Goal: Task Accomplishment & Management: Use online tool/utility

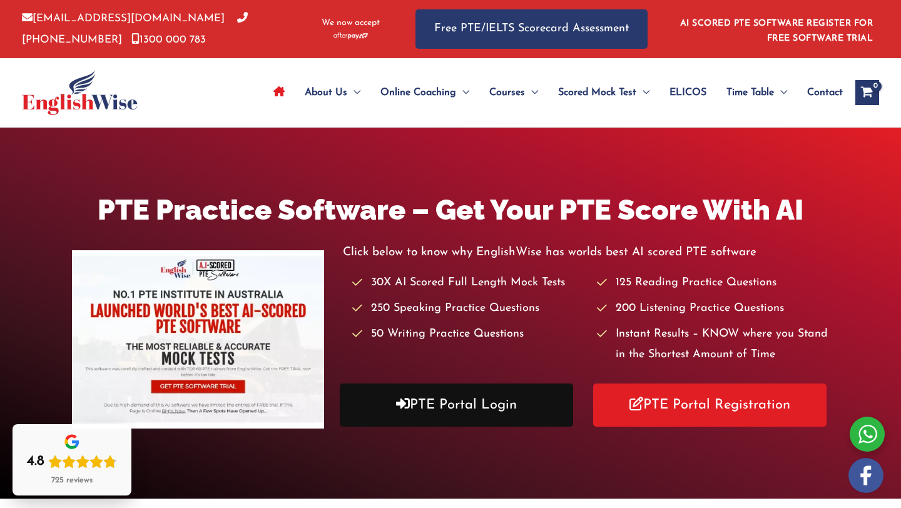
click at [495, 413] on link "PTE Portal Login" at bounding box center [456, 404] width 233 height 43
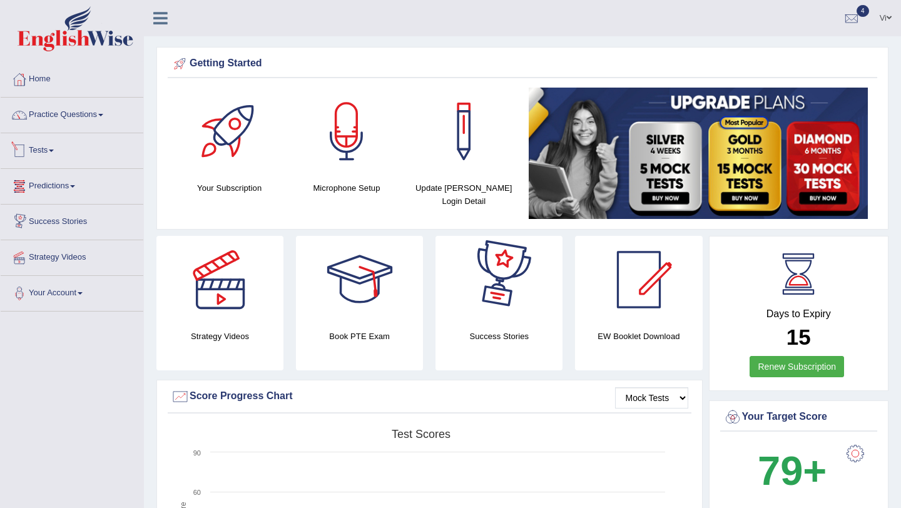
click at [52, 153] on link "Tests" at bounding box center [72, 148] width 143 height 31
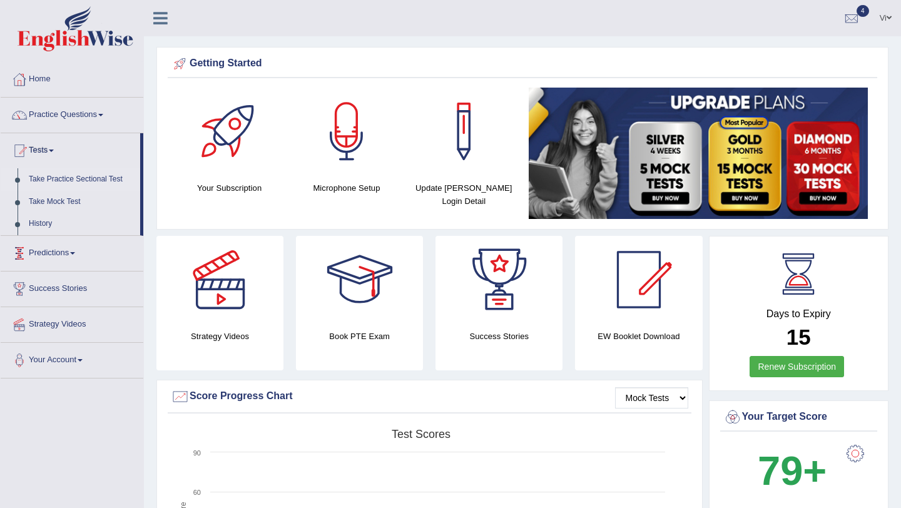
click at [51, 178] on link "Take Practice Sectional Test" at bounding box center [81, 179] width 117 height 23
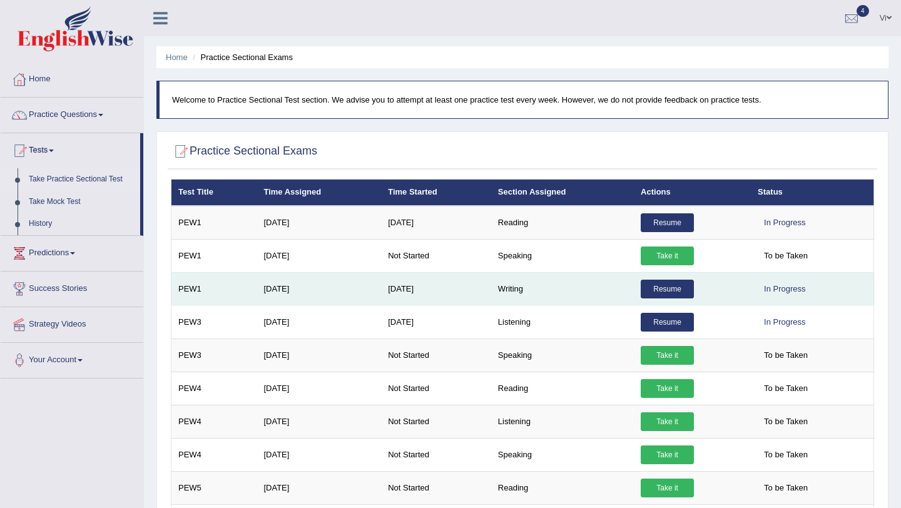
click at [664, 291] on link "Resume" at bounding box center [667, 289] width 53 height 19
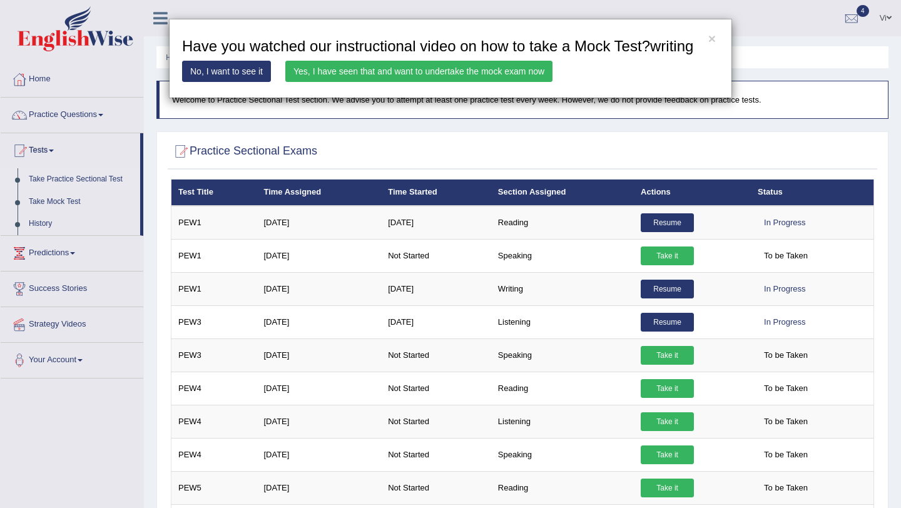
click at [469, 82] on link "Yes, I have seen that and want to undertake the mock exam now" at bounding box center [418, 71] width 267 height 21
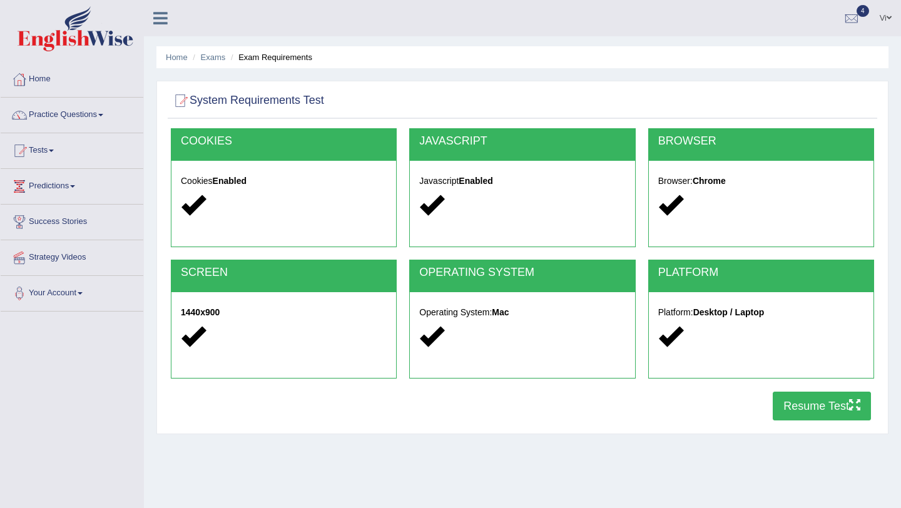
click at [815, 410] on button "Resume Test" at bounding box center [822, 406] width 98 height 29
click at [80, 113] on link "Practice Questions" at bounding box center [72, 113] width 143 height 31
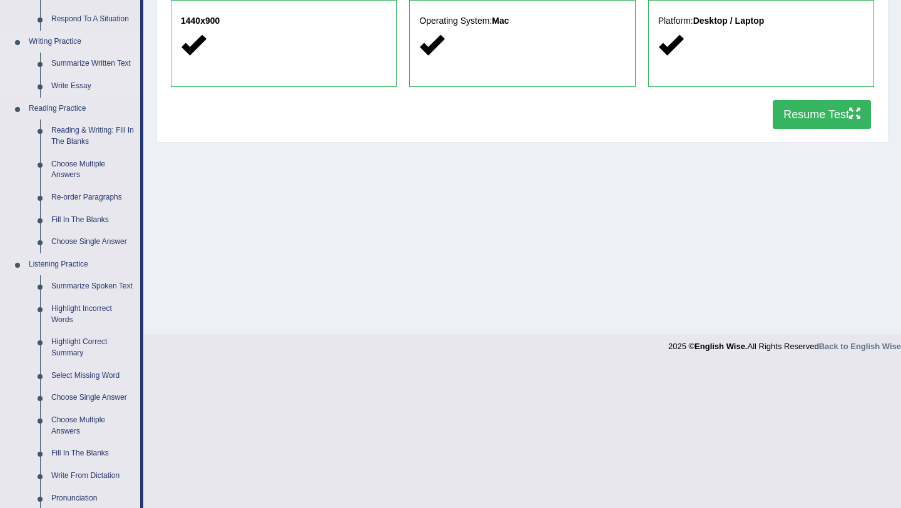
scroll to position [484, 0]
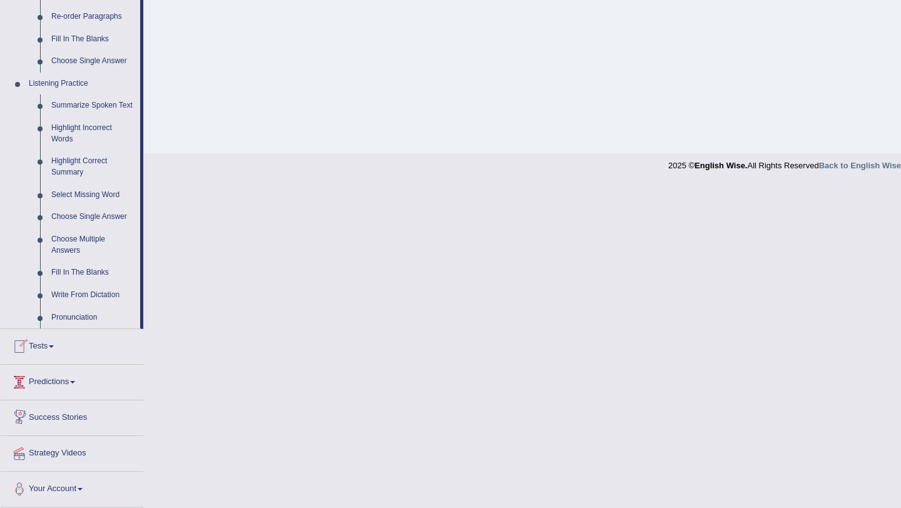
click at [45, 350] on link "Tests" at bounding box center [72, 344] width 143 height 31
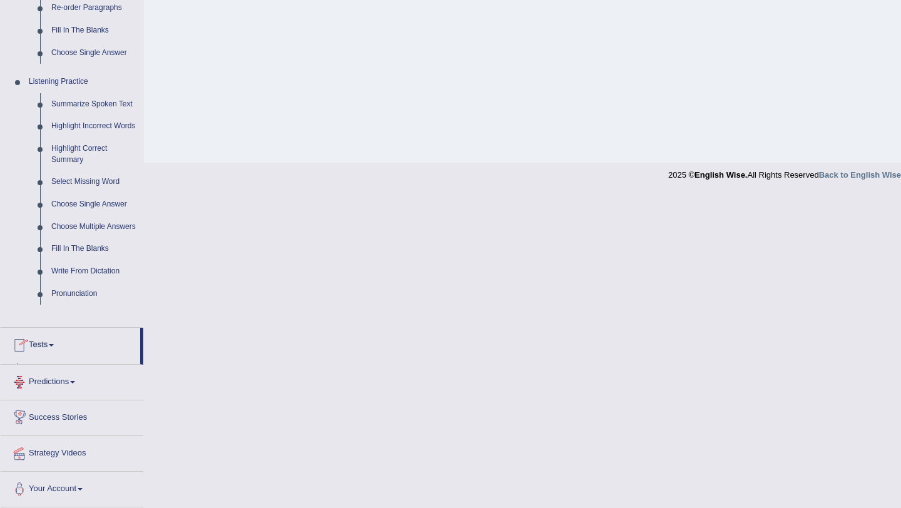
scroll to position [149, 0]
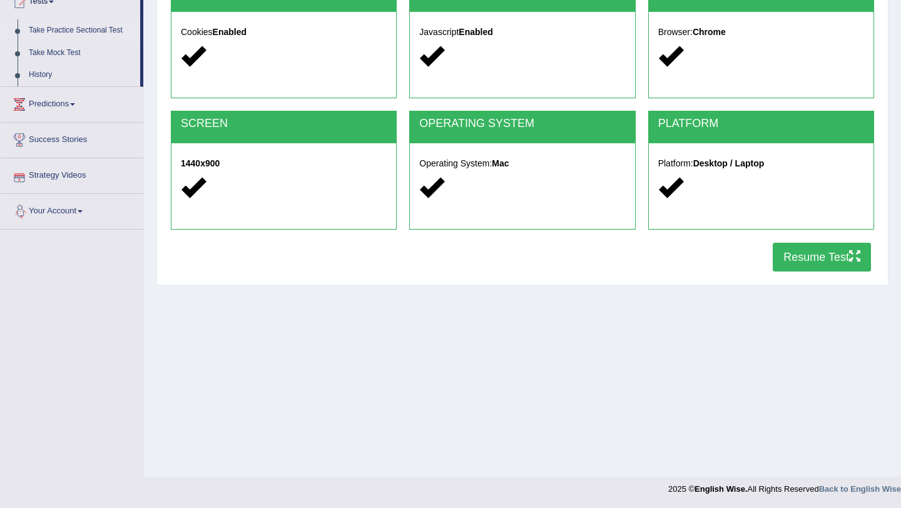
click at [94, 35] on link "Take Practice Sectional Test" at bounding box center [81, 30] width 117 height 23
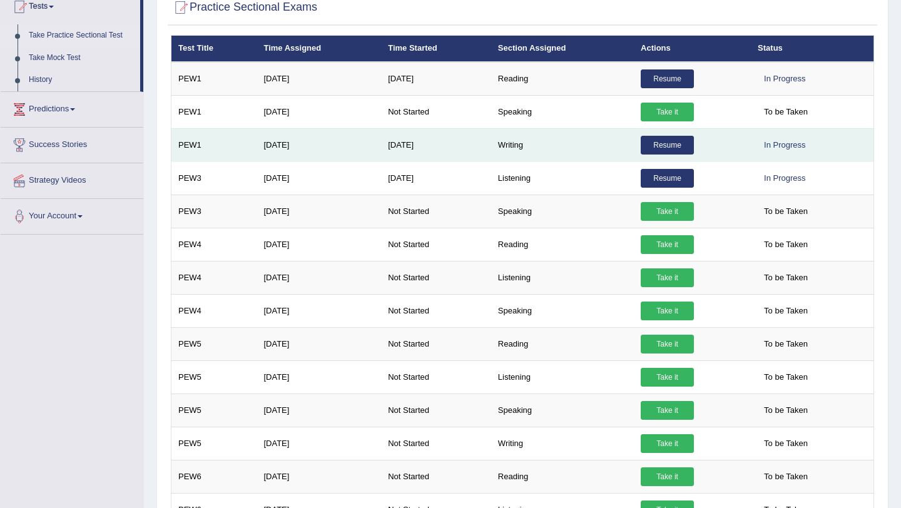
scroll to position [145, 0]
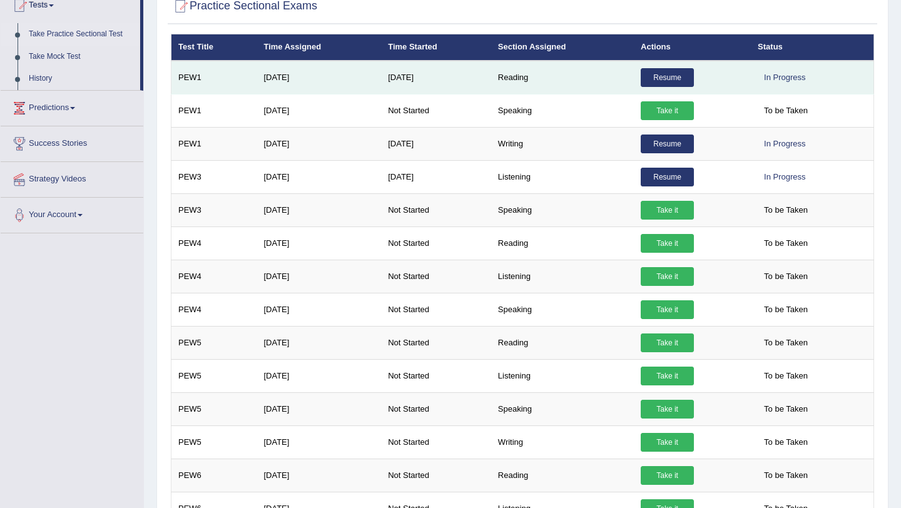
click at [657, 81] on link "Resume" at bounding box center [667, 77] width 53 height 19
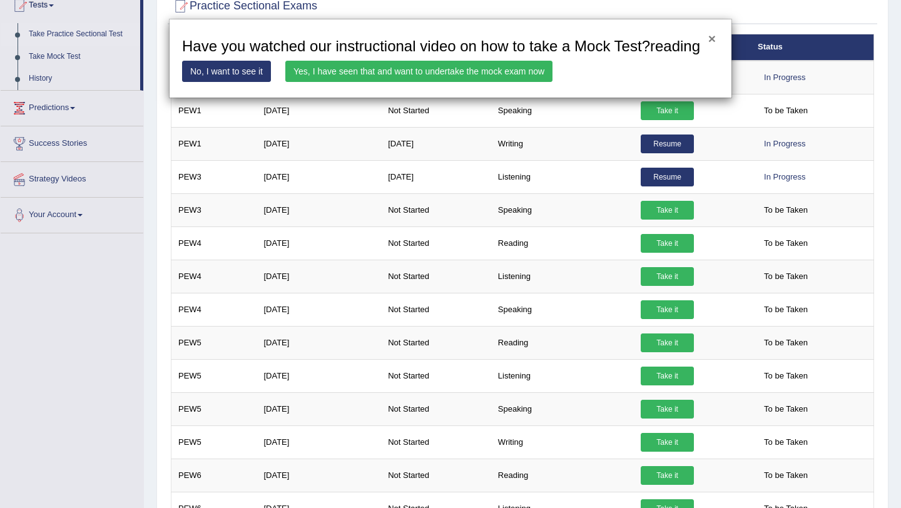
click at [711, 38] on button "×" at bounding box center [712, 38] width 8 height 13
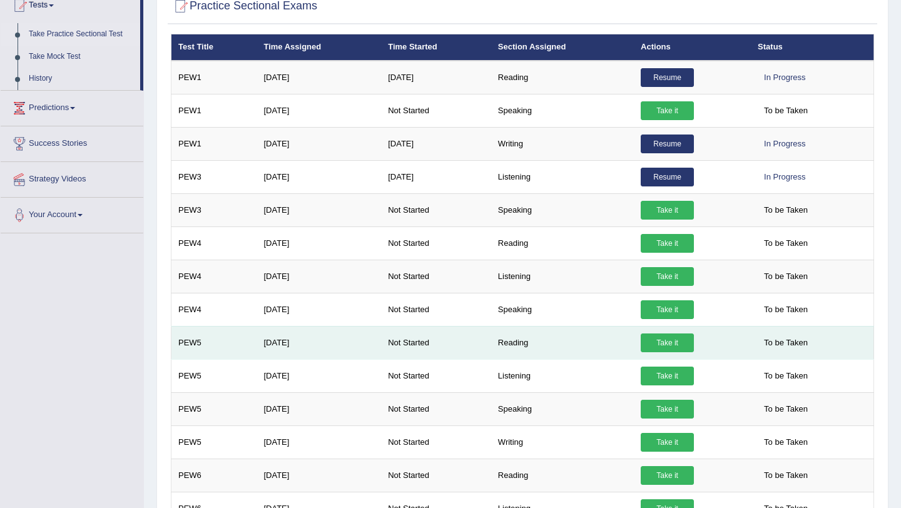
click at [661, 348] on link "Take it" at bounding box center [667, 342] width 53 height 19
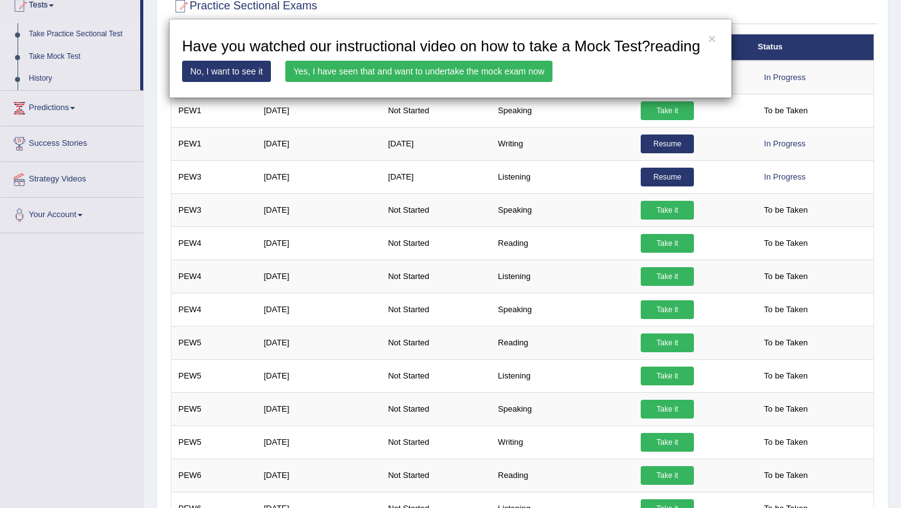
click at [402, 82] on link "Yes, I have seen that and want to undertake the mock exam now" at bounding box center [418, 71] width 267 height 21
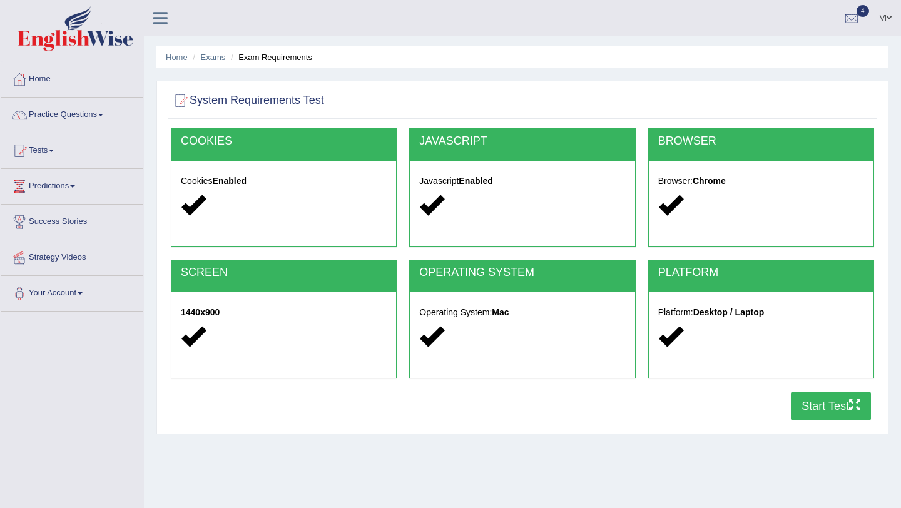
click at [851, 407] on icon "button" at bounding box center [854, 404] width 11 height 11
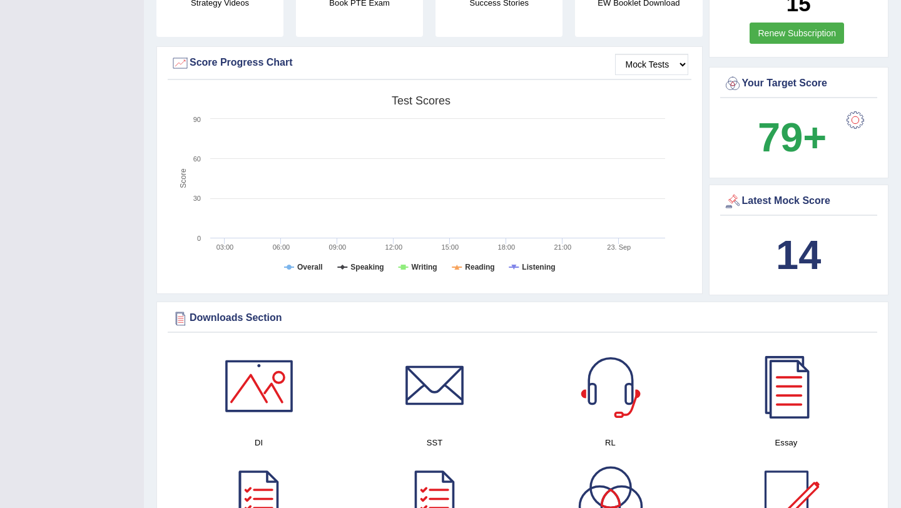
scroll to position [149, 0]
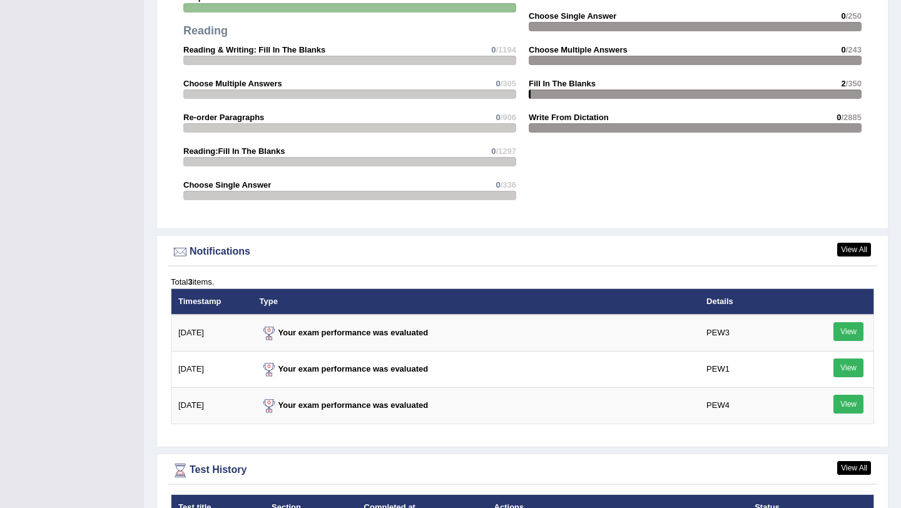
scroll to position [1540, 0]
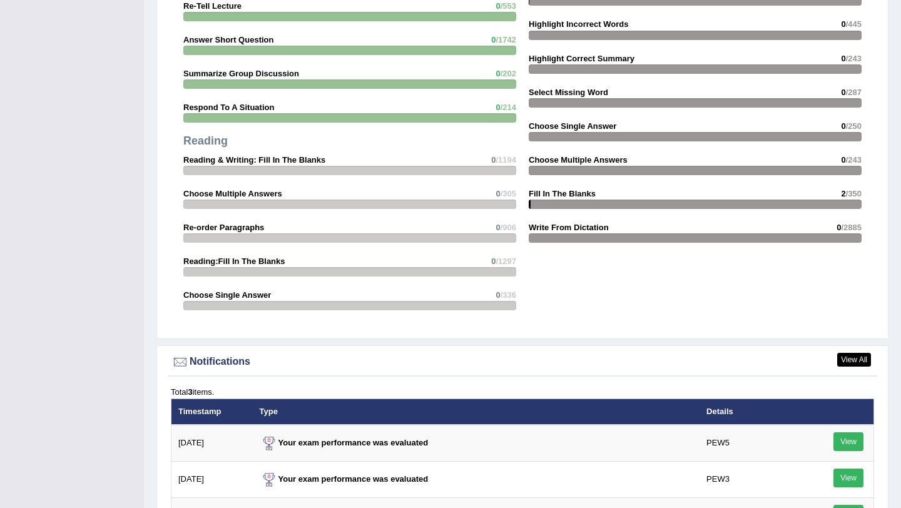
scroll to position [1550, 0]
